Goal: Information Seeking & Learning: Learn about a topic

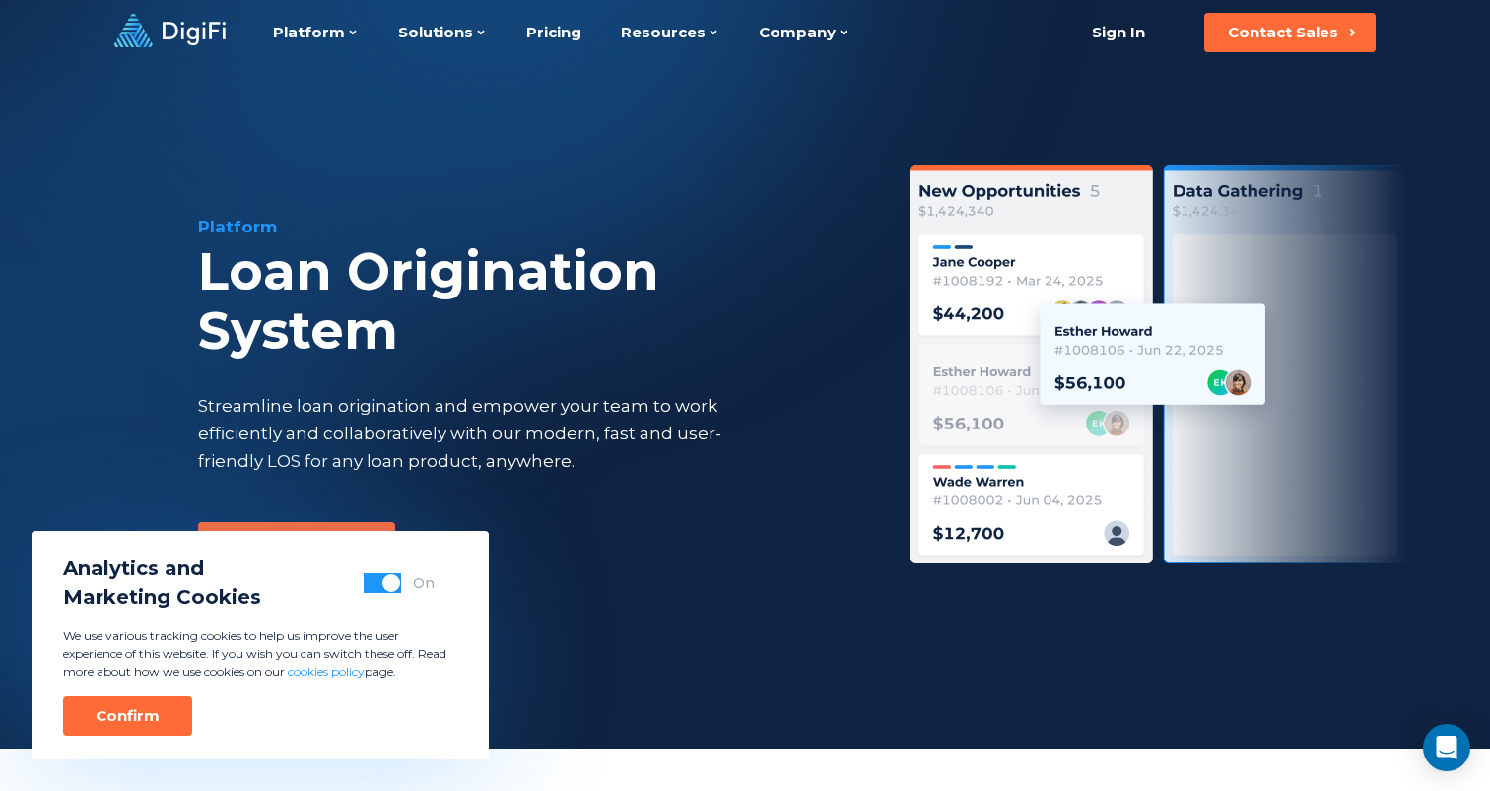
click at [145, 717] on div "Confirm" at bounding box center [128, 717] width 64 height 20
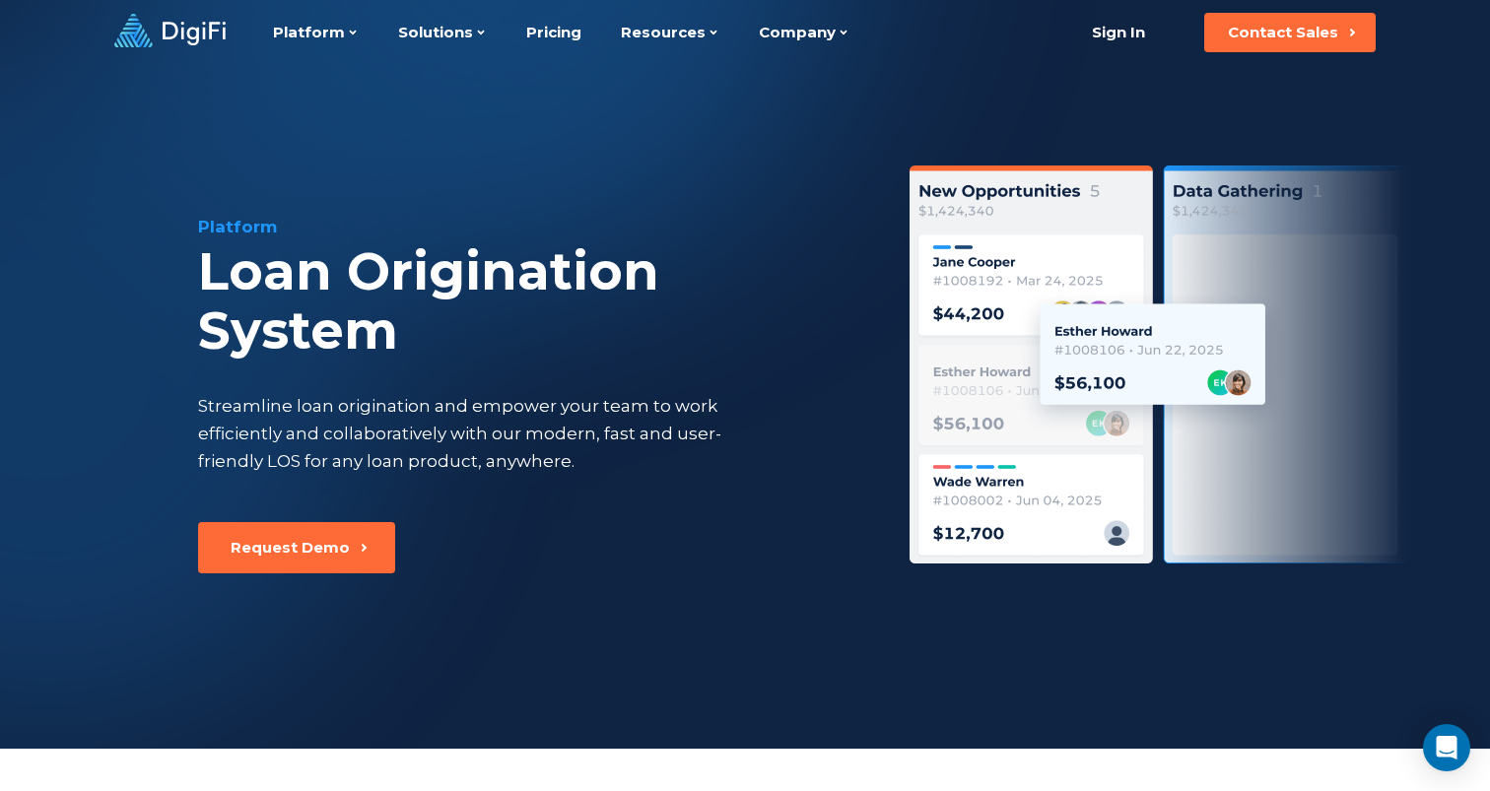
click at [791, 309] on div "Loan Origination System" at bounding box center [529, 301] width 662 height 118
click at [783, 371] on div "Platform Loan Origination System Streamline loan origination and empower your t…" at bounding box center [529, 368] width 662 height 307
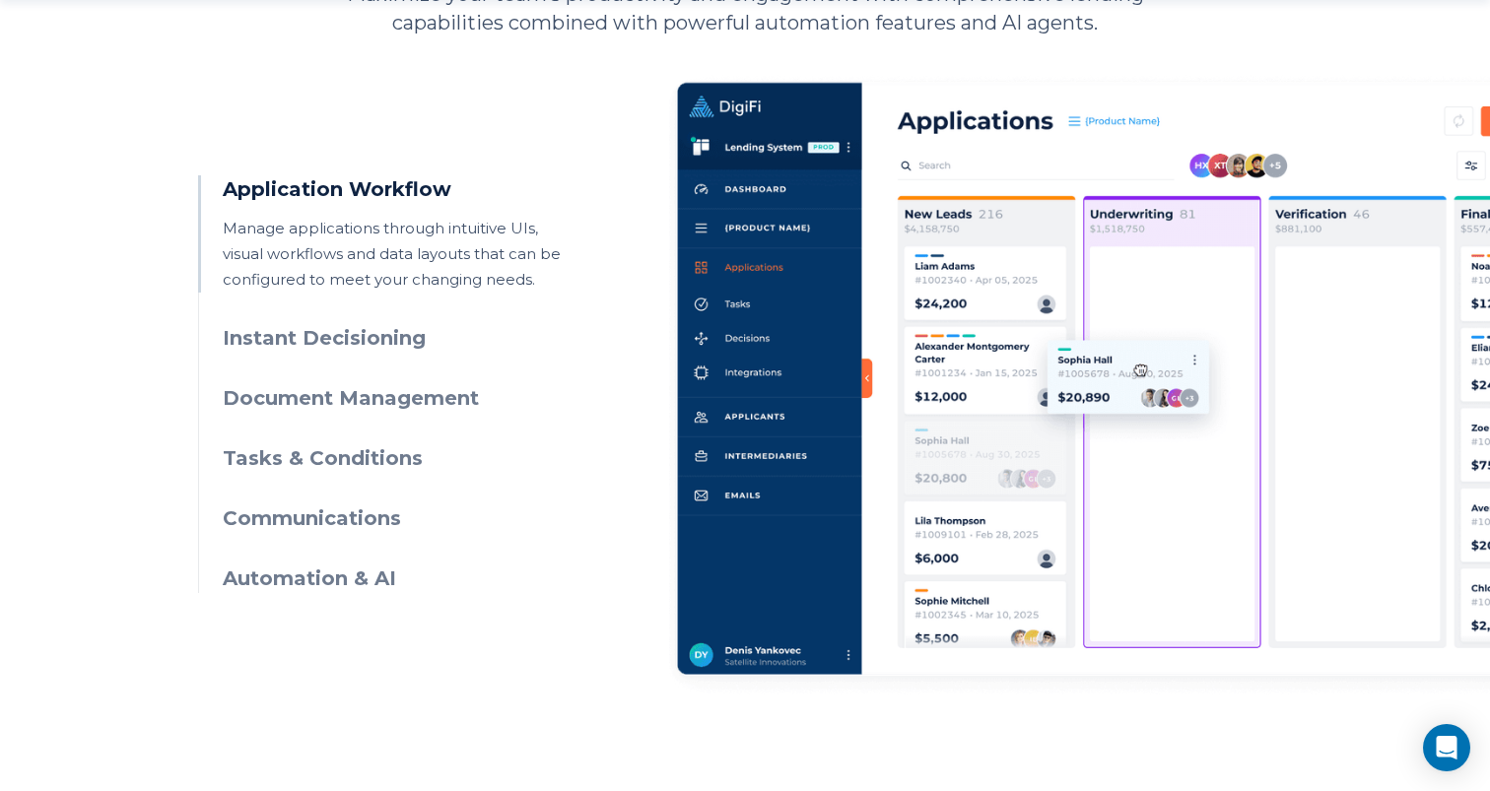
scroll to position [969, 0]
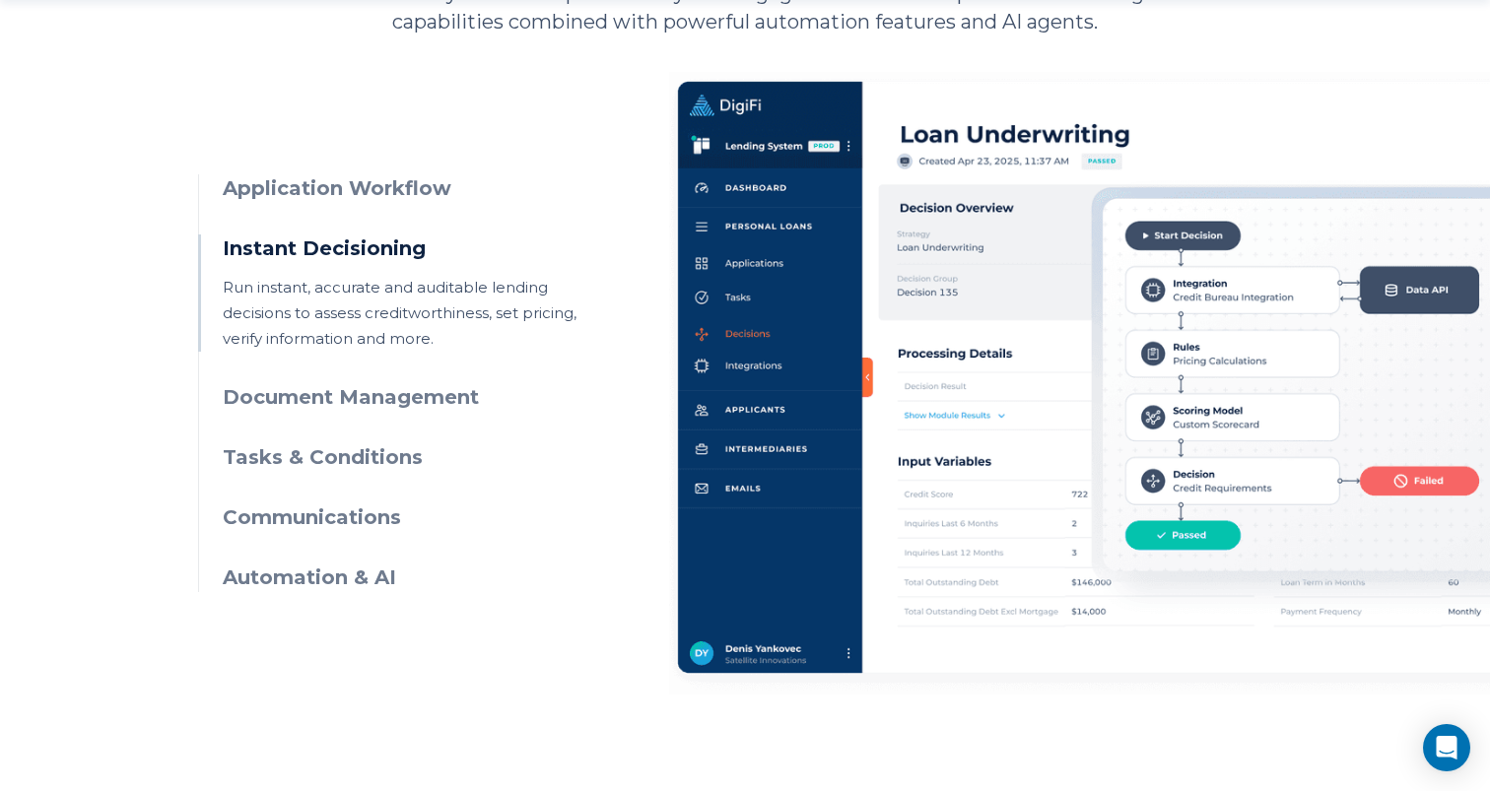
click at [382, 182] on h3 "Application Workflow" at bounding box center [402, 188] width 358 height 29
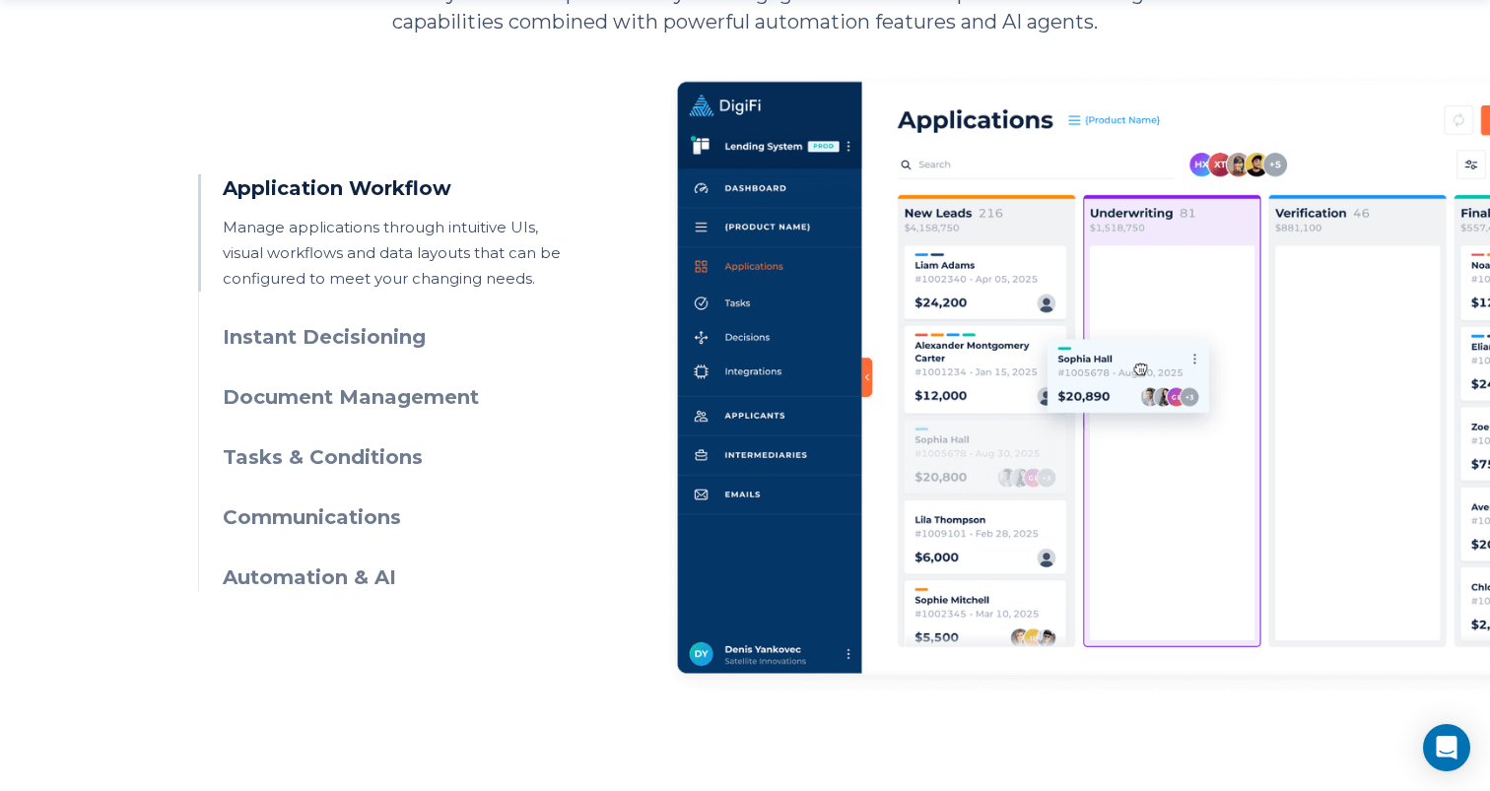
click at [384, 338] on h3 "Instant Decisioning" at bounding box center [402, 337] width 358 height 29
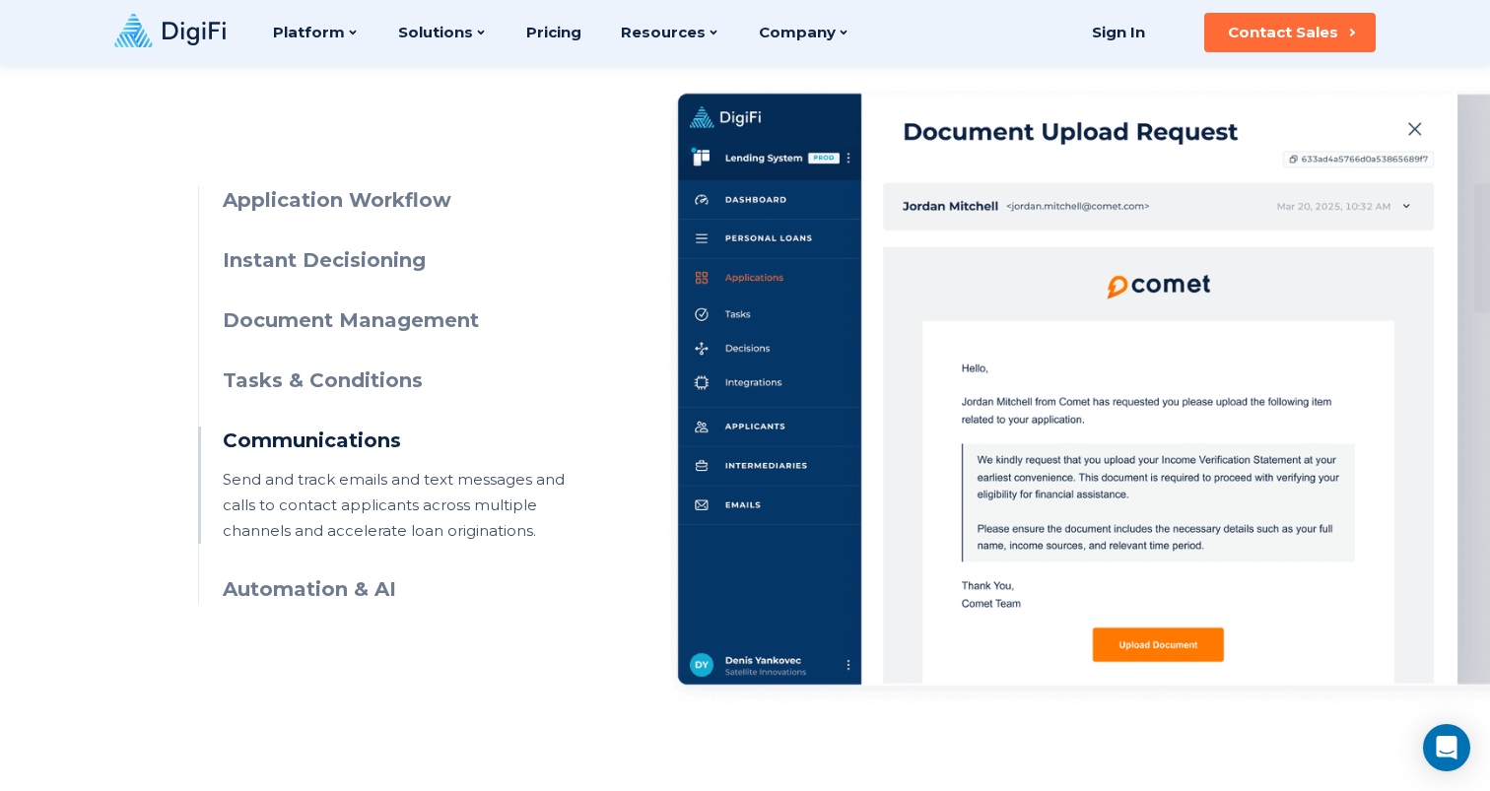
scroll to position [953, 0]
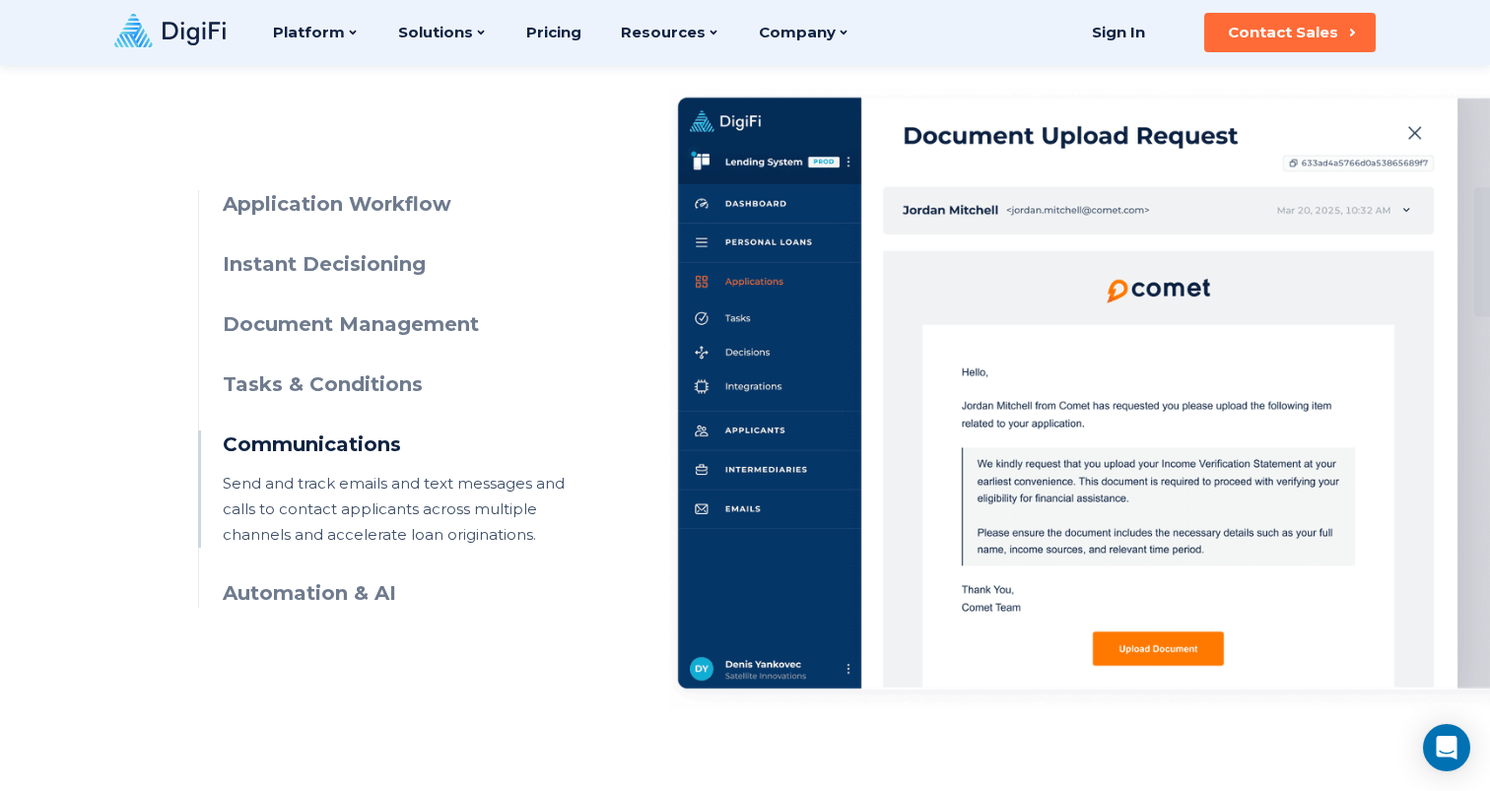
click at [353, 394] on h3 "Tasks & Conditions" at bounding box center [402, 385] width 358 height 29
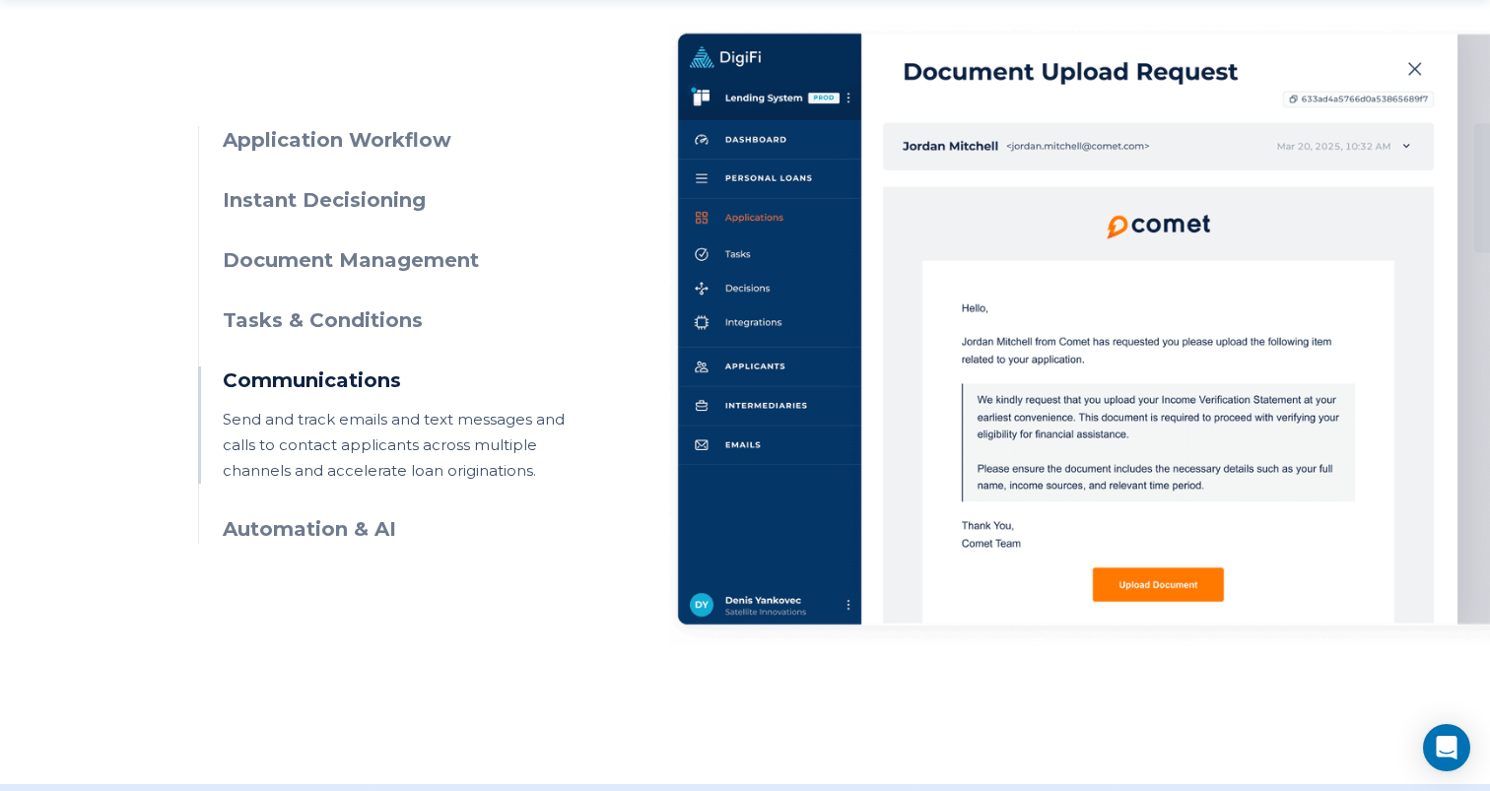
scroll to position [1019, 0]
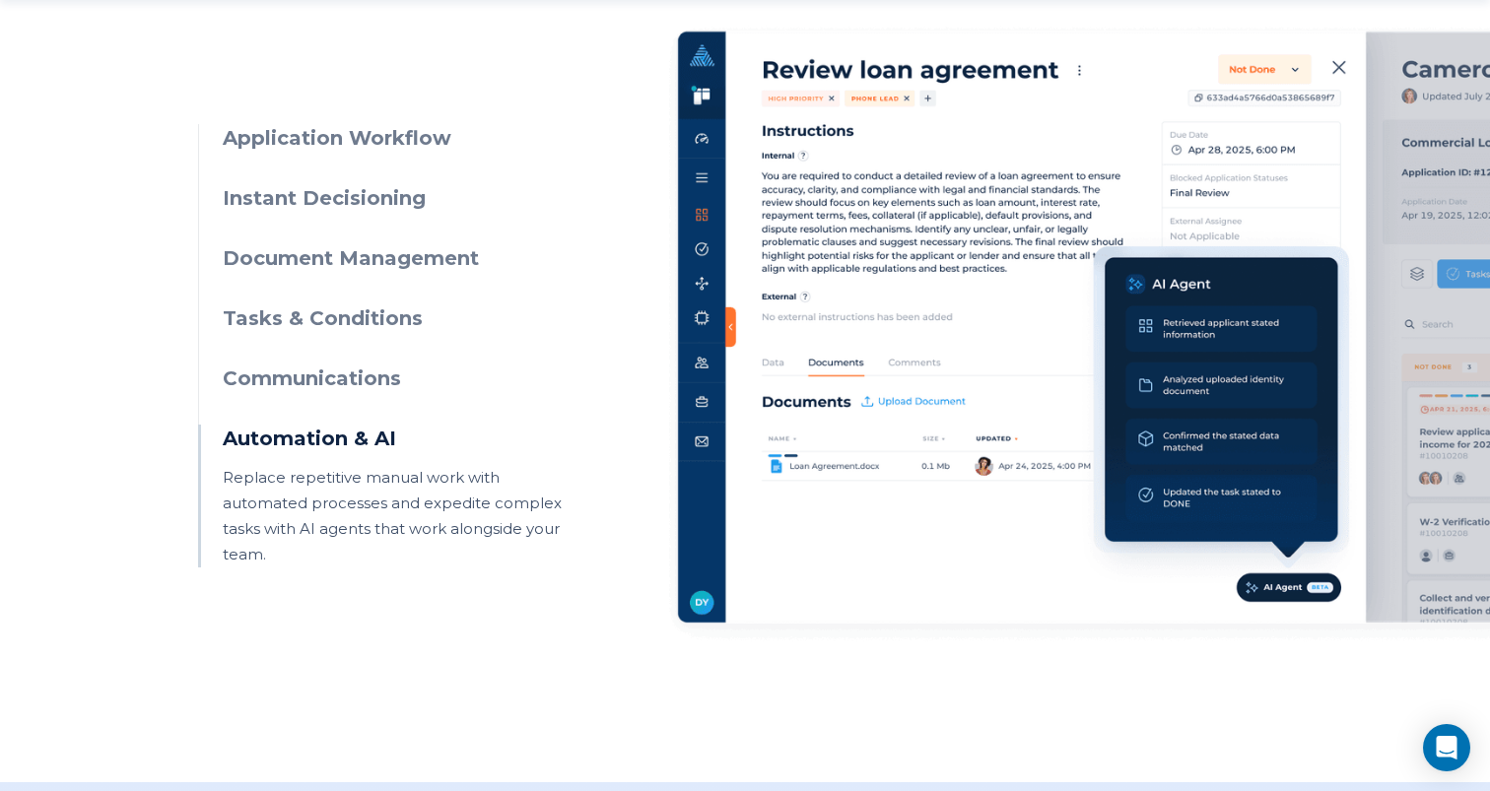
click at [346, 390] on h3 "Communications" at bounding box center [402, 379] width 358 height 29
click at [346, 385] on p "Send and track emails and text messages and calls to contact applicants across …" at bounding box center [402, 385] width 358 height 0
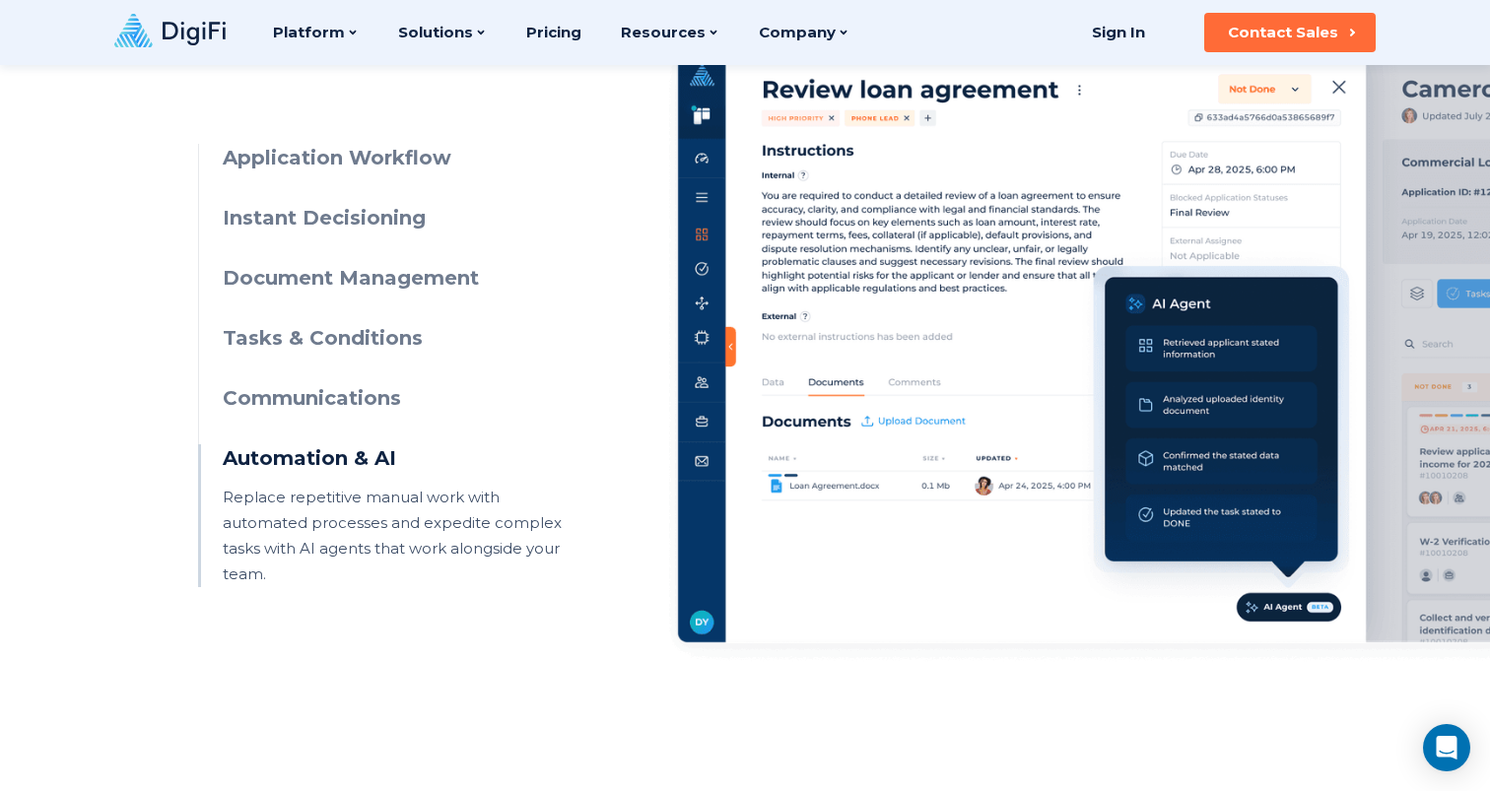
scroll to position [998, 0]
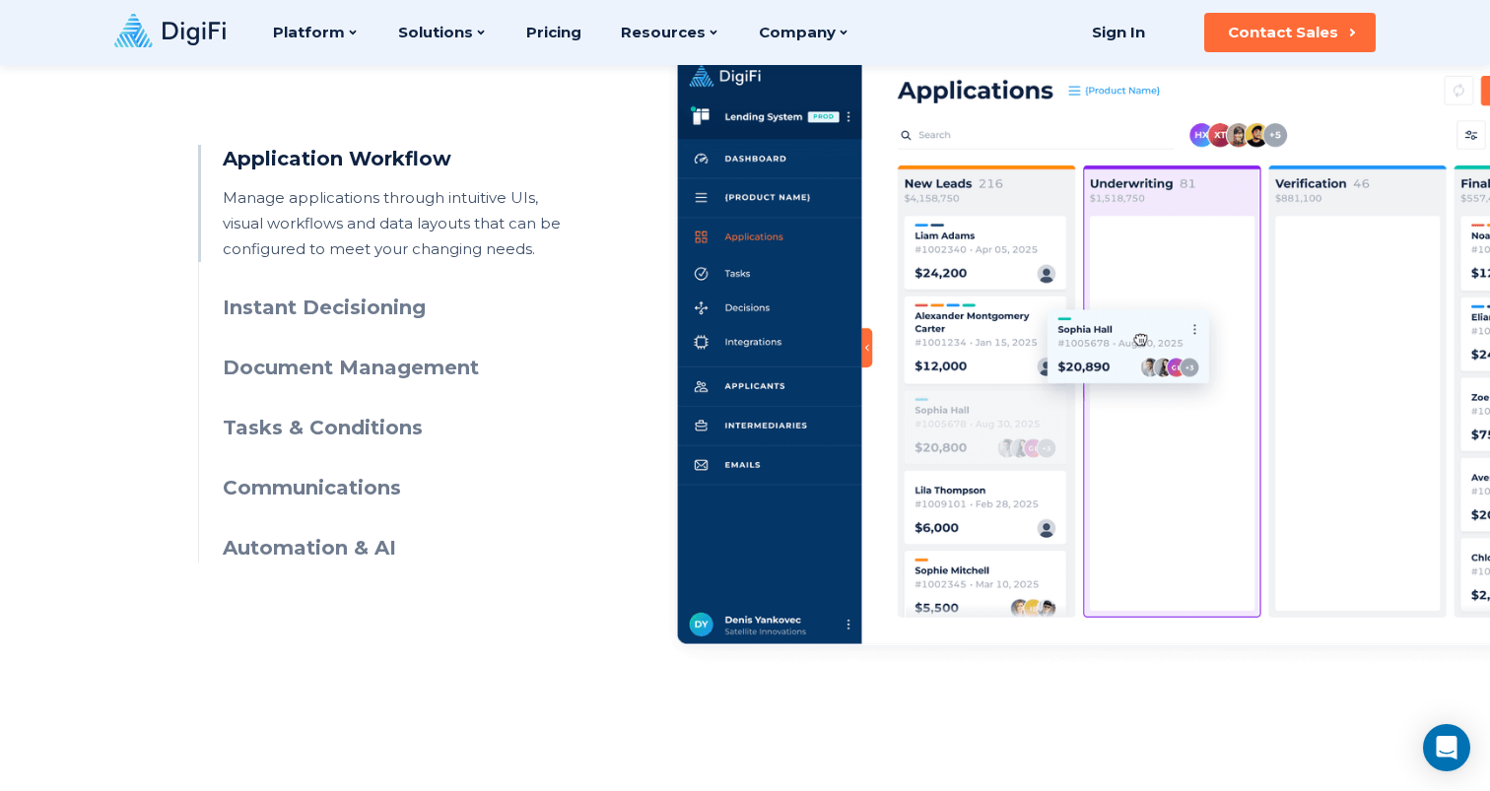
click at [354, 545] on h3 "Automation & AI" at bounding box center [402, 548] width 358 height 29
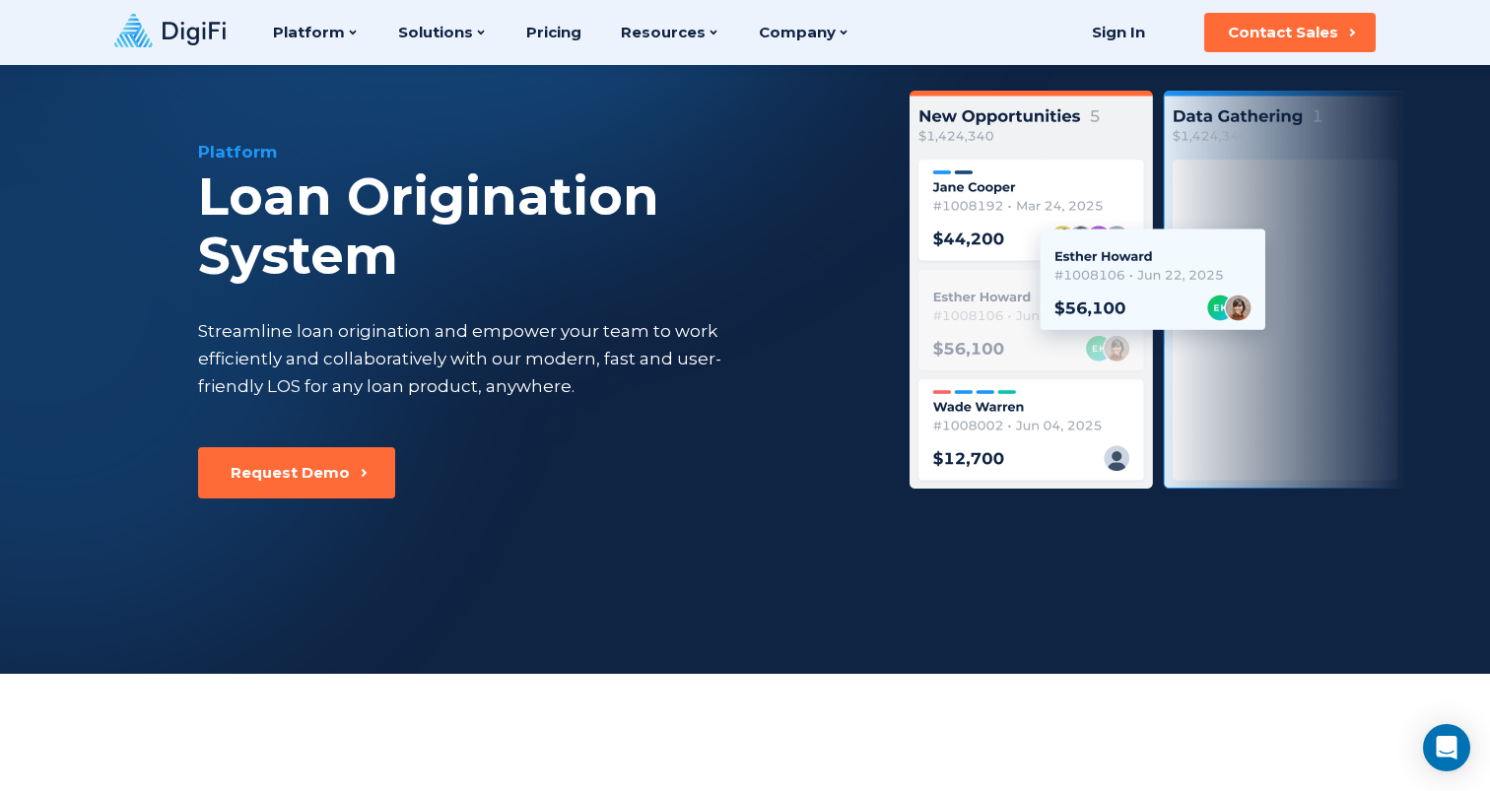
scroll to position [0, 0]
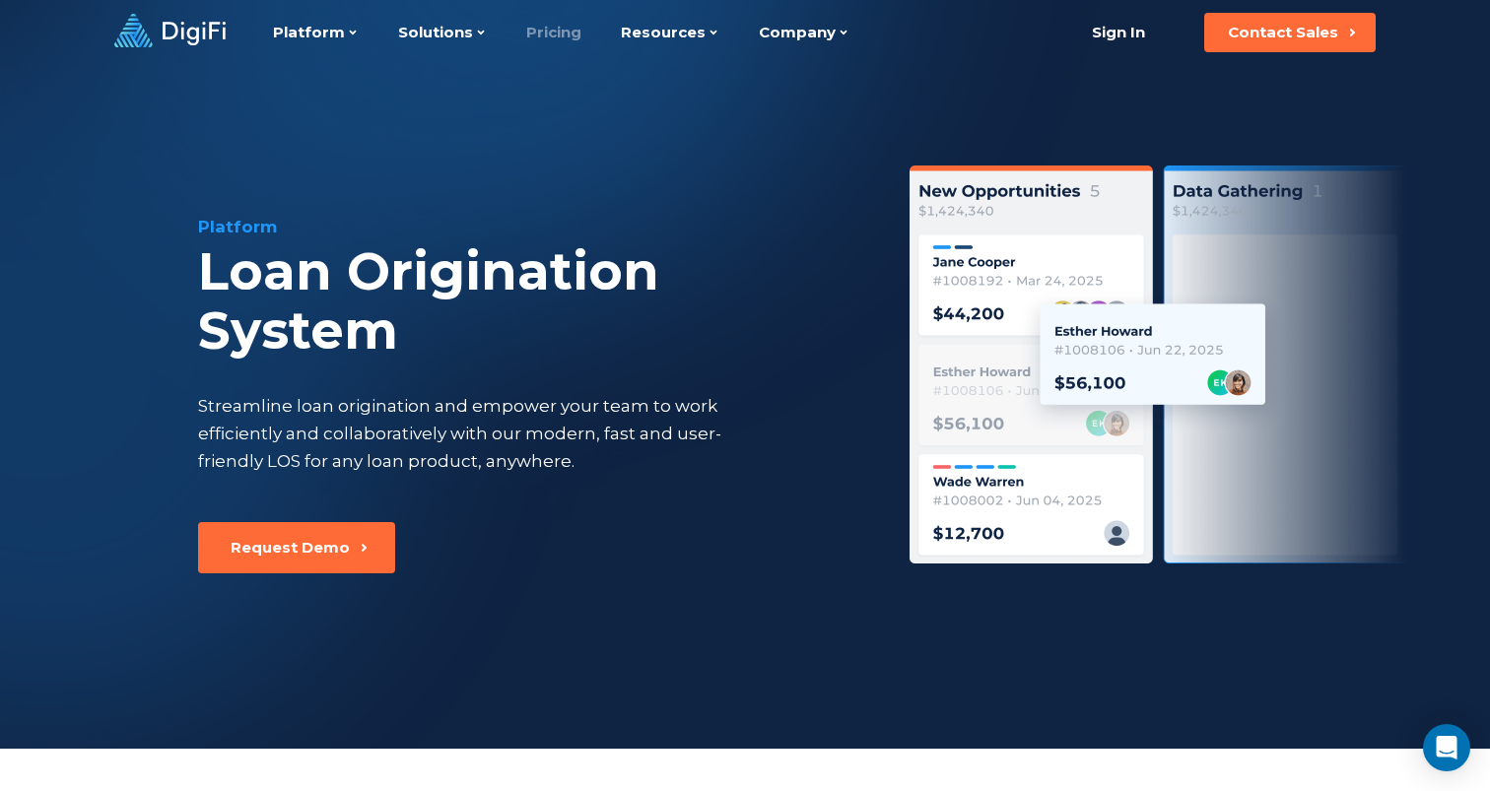
click at [557, 34] on link "Pricing" at bounding box center [553, 32] width 55 height 65
